Goal: Find specific page/section: Find specific page/section

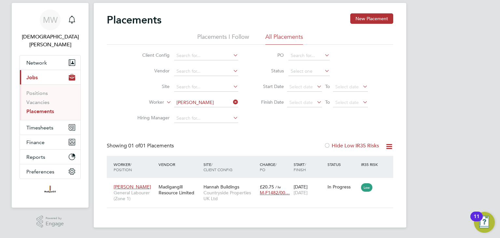
scroll to position [6, 31]
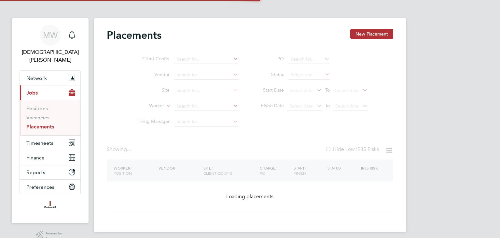
type input "[PERSON_NAME]"
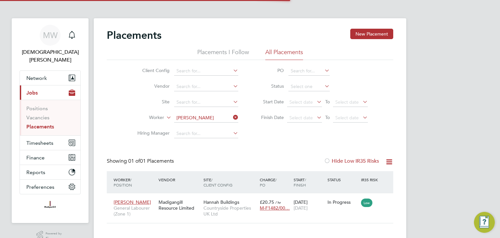
scroll to position [6, 31]
click at [232, 116] on icon at bounding box center [232, 117] width 0 height 9
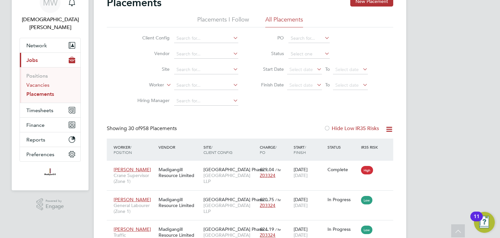
click at [41, 82] on link "Vacancies" at bounding box center [37, 85] width 23 height 6
